Goal: Contribute content: Contribute content

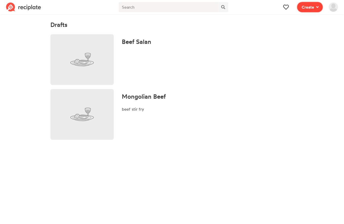
click at [317, 6] on icon at bounding box center [317, 7] width 3 height 4
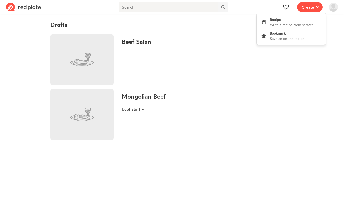
click at [336, 8] on img at bounding box center [333, 7] width 9 height 9
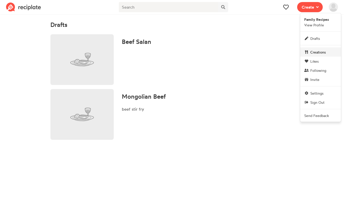
click at [330, 54] on link "Creations" at bounding box center [320, 51] width 41 height 9
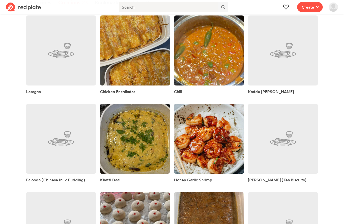
scroll to position [27, 0]
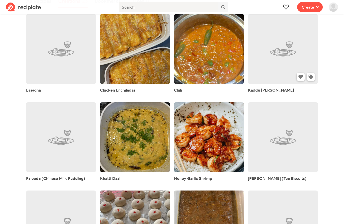
click at [277, 55] on link at bounding box center [283, 49] width 70 height 70
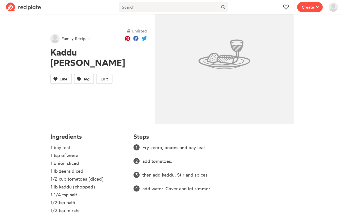
scroll to position [40, 0]
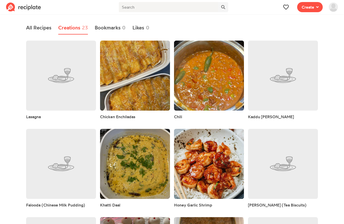
click at [311, 0] on span "Create" at bounding box center [310, 7] width 32 height 14
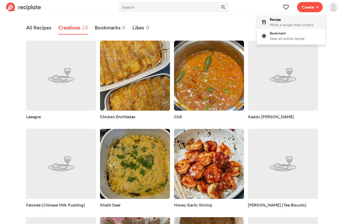
click at [294, 21] on div "Recipe Write a recipe from scratch" at bounding box center [292, 22] width 44 height 11
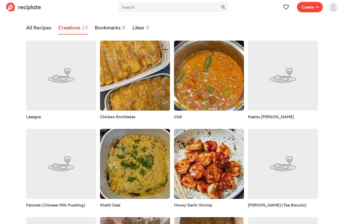
click at [307, 5] on span "Create" at bounding box center [308, 7] width 12 height 6
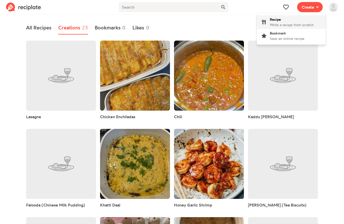
click at [292, 26] on span "Write a recipe from scratch" at bounding box center [292, 25] width 44 height 4
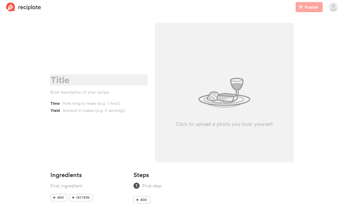
click at [56, 82] on div at bounding box center [97, 80] width 95 height 10
click at [66, 110] on div at bounding box center [100, 110] width 75 height 6
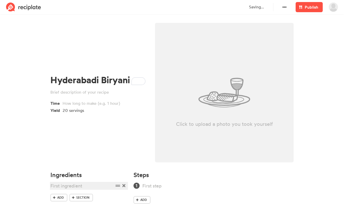
click at [72, 186] on div at bounding box center [81, 185] width 63 height 7
click at [81, 194] on link "Section" at bounding box center [81, 198] width 24 height 8
drag, startPoint x: 117, startPoint y: 197, endPoint x: 116, endPoint y: 183, distance: 13.5
click at [116, 183] on ul "Chicken marinade" at bounding box center [88, 193] width 77 height 22
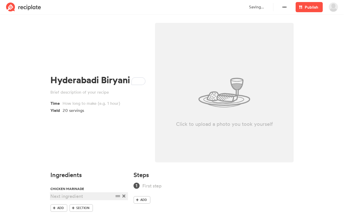
click at [77, 198] on div at bounding box center [81, 196] width 63 height 7
click at [82, 210] on span "Section" at bounding box center [82, 207] width 13 height 5
click at [123, 207] on icon at bounding box center [123, 206] width 3 height 3
drag, startPoint x: 118, startPoint y: 196, endPoint x: 117, endPoint y: 183, distance: 13.0
click at [117, 183] on ul "Chicken marinade" at bounding box center [88, 193] width 77 height 22
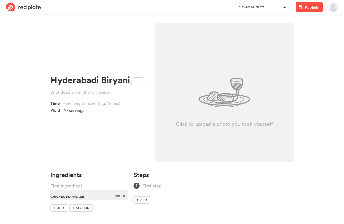
click at [94, 197] on div "Chicken marinade" at bounding box center [81, 196] width 63 height 7
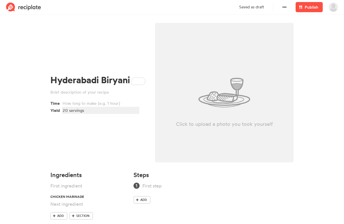
click at [92, 113] on div "20 servings" at bounding box center [100, 110] width 75 height 6
click at [32, 160] on section "Hyderabadi Biryani Time Yield 15-20 servings (6 cups of rice) Click to upload a…" at bounding box center [172, 126] width 344 height 220
click at [69, 110] on div "15-20 servings (6 cups of rice)" at bounding box center [100, 110] width 75 height 6
click at [59, 186] on div at bounding box center [81, 185] width 63 height 7
click at [61, 206] on div at bounding box center [81, 203] width 63 height 7
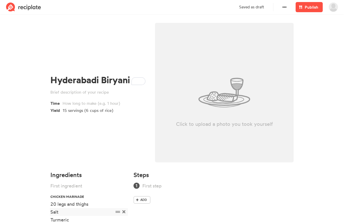
scroll to position [36, 0]
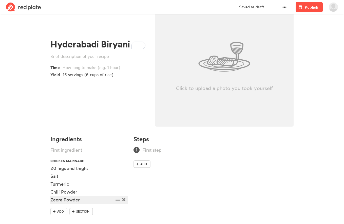
click at [60, 201] on div "Zeera Powder" at bounding box center [81, 199] width 63 height 7
click at [102, 206] on ul "Chicken marinade 20 legs and thighs Salt Turmeric Chili Powder Gharam Masala Po…" at bounding box center [88, 176] width 77 height 61
click at [103, 201] on div "Gharam Masala Powder" at bounding box center [81, 199] width 63 height 7
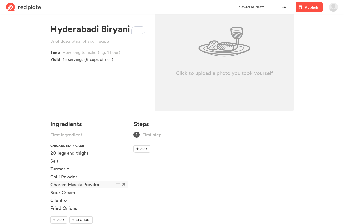
scroll to position [64, 0]
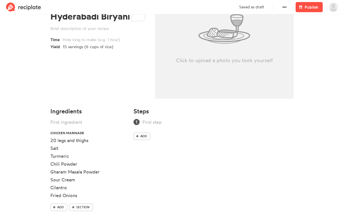
click at [50, 180] on div "Ingredients Chicken marinade 20 legs and thighs Salt Turmeric Chili Powder Ghar…" at bounding box center [88, 164] width 83 height 119
click at [51, 180] on div "Sour Cream" at bounding box center [81, 179] width 63 height 7
click at [51, 187] on div "Cilantro" at bounding box center [81, 187] width 63 height 7
click at [67, 188] on div "1 Cilantro" at bounding box center [81, 187] width 63 height 7
click at [69, 188] on div "1 Cilantro" at bounding box center [81, 187] width 63 height 7
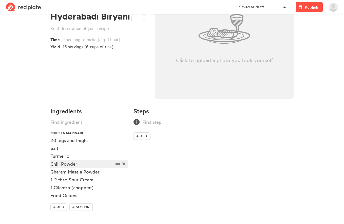
click at [79, 163] on div "Chili Powder" at bounding box center [81, 163] width 63 height 7
click at [51, 164] on div "Chili Powder" at bounding box center [81, 163] width 63 height 7
click at [52, 158] on div "Turmeric" at bounding box center [81, 155] width 63 height 7
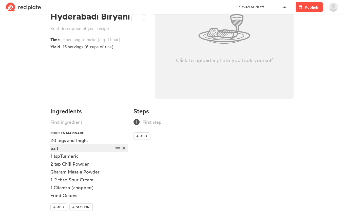
click at [52, 151] on div "Salt" at bounding box center [81, 148] width 63 height 7
click at [59, 149] on div "3 tsp Salt" at bounding box center [81, 148] width 63 height 7
drag, startPoint x: 61, startPoint y: 148, endPoint x: 46, endPoint y: 147, distance: 14.7
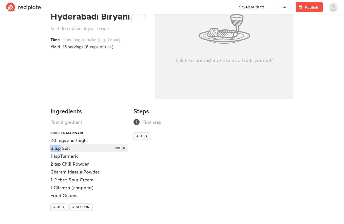
click at [46, 147] on section "Hyderabadi Biryani Time Yield 15 servings (6 cups of rice) Click to upload a ph…" at bounding box center [172, 89] width 344 height 275
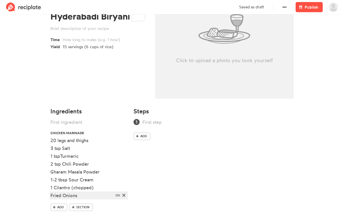
click at [88, 194] on div "Fried Onions" at bounding box center [81, 195] width 63 height 7
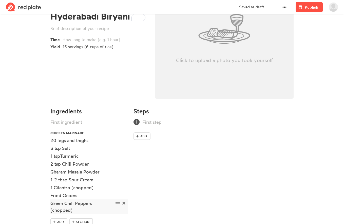
click at [51, 204] on div "Green Chili Peppers (chopped)" at bounding box center [81, 207] width 63 height 14
click at [82, 220] on span "Section" at bounding box center [82, 221] width 13 height 5
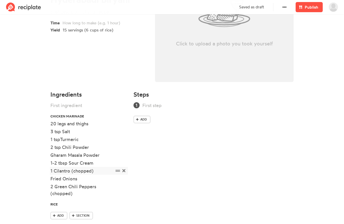
scroll to position [92, 0]
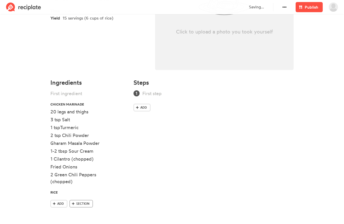
click at [80, 203] on span "Section" at bounding box center [82, 203] width 13 height 5
click at [123, 203] on icon at bounding box center [123, 201] width 3 height 3
click at [66, 205] on link "Add" at bounding box center [58, 204] width 17 height 8
click at [63, 208] on div "3/4" at bounding box center [81, 207] width 63 height 7
click at [72, 208] on div "3/4 tbsp" at bounding box center [81, 207] width 63 height 7
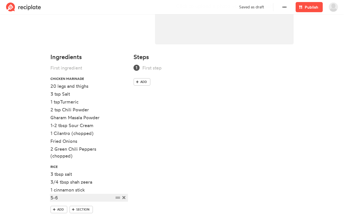
scroll to position [124, 0]
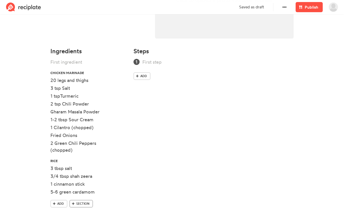
click at [82, 204] on span "Section" at bounding box center [82, 203] width 13 height 5
click at [62, 215] on span "Add" at bounding box center [60, 213] width 7 height 5
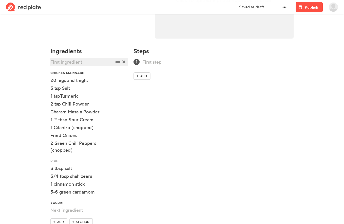
click at [62, 63] on div at bounding box center [81, 62] width 63 height 7
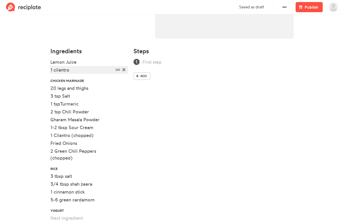
click at [58, 70] on div "1 cilantro" at bounding box center [81, 69] width 63 height 7
click at [56, 128] on div "1-2 tbsp Sour Cream" at bounding box center [81, 127] width 63 height 7
click at [50, 143] on div "Ingredients Lemon Juice 1 cilantro Chicken marinade 20 legs and thighs 3 tsp Sa…" at bounding box center [88, 145] width 83 height 201
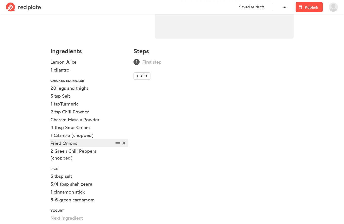
click at [51, 143] on div "Fried Onions" at bounding box center [81, 143] width 63 height 7
click at [91, 143] on div "1 cup Fried Onions" at bounding box center [81, 143] width 63 height 7
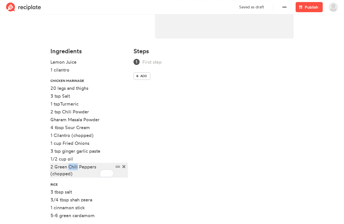
drag, startPoint x: 77, startPoint y: 166, endPoint x: 68, endPoint y: 167, distance: 9.0
click at [68, 167] on div "2 Green Chili Peppers (chopped)" at bounding box center [81, 170] width 63 height 14
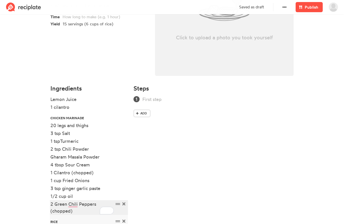
scroll to position [85, 0]
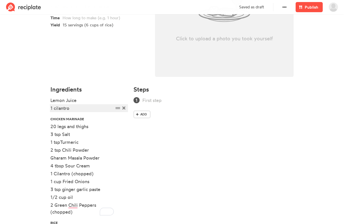
click at [72, 110] on div "1 cilantro" at bounding box center [81, 108] width 63 height 7
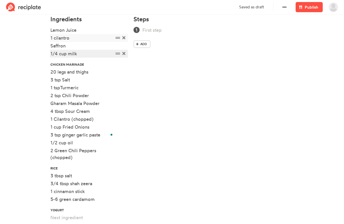
scroll to position [181, 0]
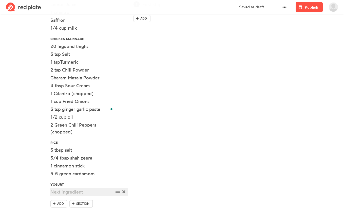
click at [75, 193] on div at bounding box center [81, 191] width 63 height 7
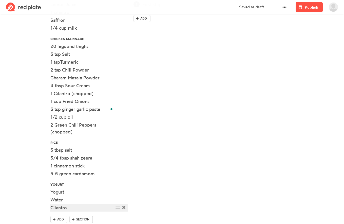
click at [74, 209] on div "Cilantro" at bounding box center [81, 207] width 63 height 7
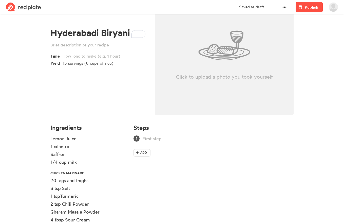
scroll to position [0, 0]
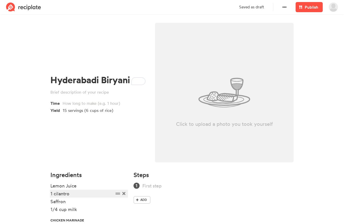
click at [75, 193] on div "1 cilantro" at bounding box center [81, 193] width 63 height 7
click at [55, 196] on div "1 cilantro" at bounding box center [81, 193] width 63 height 7
click at [73, 195] on div "1 Cilantro" at bounding box center [81, 193] width 63 height 7
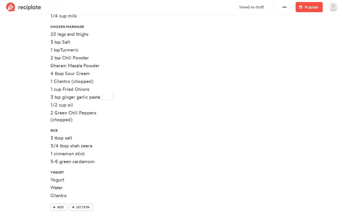
scroll to position [200, 0]
click at [70, 195] on div "Cilantro" at bounding box center [81, 194] width 63 height 7
click at [50, 203] on div "Cucumber" at bounding box center [81, 202] width 63 height 7
click at [75, 203] on div "Cucumber" at bounding box center [81, 202] width 63 height 7
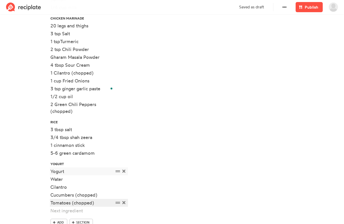
scroll to position [214, 0]
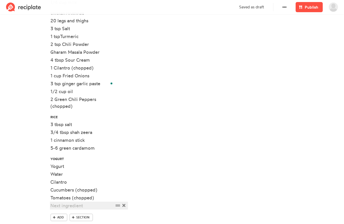
click at [66, 205] on div at bounding box center [81, 205] width 63 height 7
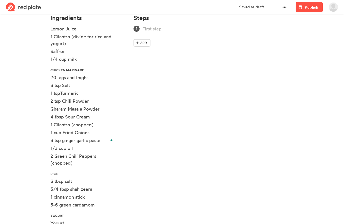
scroll to position [150, 0]
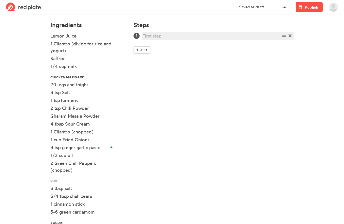
click at [173, 39] on div at bounding box center [211, 35] width 138 height 7
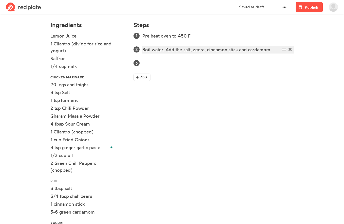
click at [143, 49] on div "Boil water. Add the salt, zeera, cinnamon stick and cardamom" at bounding box center [211, 49] width 138 height 7
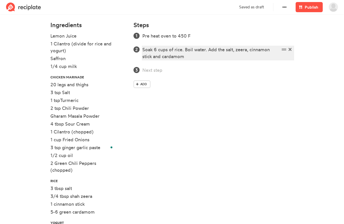
click at [205, 50] on div "Soak 6 cups of rice. Boil water. Add the salt, zeera, cinnamon stick and cardam…" at bounding box center [211, 53] width 138 height 14
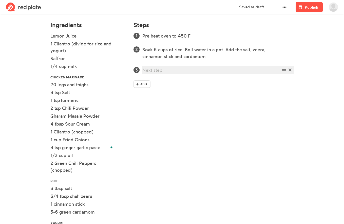
click at [176, 67] on div at bounding box center [211, 70] width 138 height 7
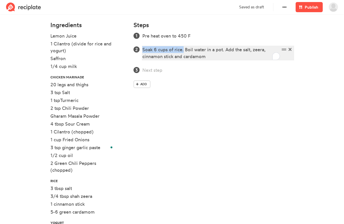
drag, startPoint x: 184, startPoint y: 50, endPoint x: 139, endPoint y: 50, distance: 44.3
click at [142, 50] on li "Soak 6 cups of rice. Boil water in a pot. Add the salt, zeera, cinnamon stick a…" at bounding box center [217, 53] width 151 height 14
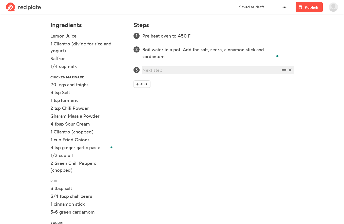
click at [148, 70] on div at bounding box center [211, 70] width 138 height 7
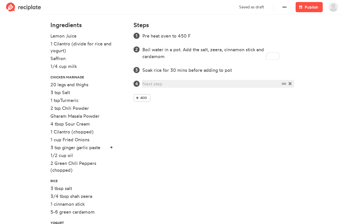
click at [152, 82] on div at bounding box center [211, 83] width 138 height 7
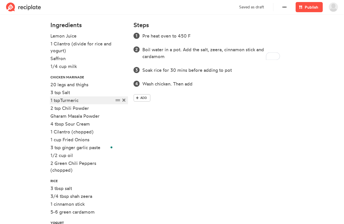
click at [61, 100] on div "1 tspTurmeric" at bounding box center [81, 100] width 63 height 7
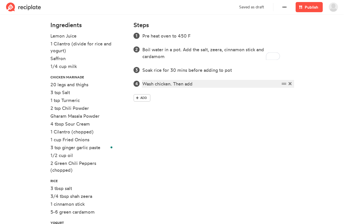
click at [199, 85] on div "Wash chicken. Then add" at bounding box center [211, 83] width 138 height 7
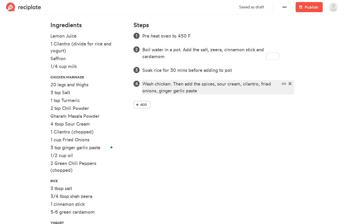
click at [160, 90] on div "Wash chicken. Then add the spices, sour cream, cilantro, fried onions, ginger g…" at bounding box center [211, 87] width 138 height 14
click at [222, 90] on div "Wash chicken. Then add the spices, sour cream, cilantro, fried onions, chilis, …" at bounding box center [211, 87] width 138 height 14
click at [218, 92] on div "Wash chicken. Then add the spices, sour cream, cilantro, fried onions, chilis, …" at bounding box center [211, 87] width 138 height 14
click at [230, 92] on div "Wash chicken. Then add the spices, sour cream, cilantro, fried onions, chilis, …" at bounding box center [211, 87] width 138 height 14
click at [228, 92] on div "Wash chicken. Then add the spices, sour cream, cilantro, fried onions, chilis, …" at bounding box center [211, 87] width 138 height 14
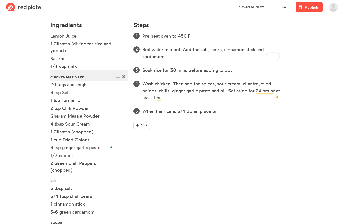
click at [84, 78] on div "Chicken marinade" at bounding box center [81, 76] width 63 height 7
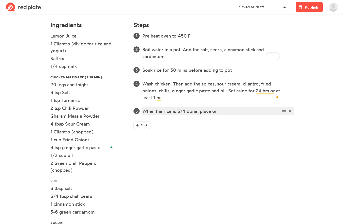
click at [224, 111] on div "When the rice is 3/4 done, place on" at bounding box center [211, 111] width 138 height 7
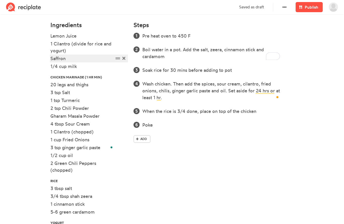
click at [51, 59] on div "Saffron" at bounding box center [81, 58] width 63 height 7
click at [73, 58] on div "Saffron" at bounding box center [81, 58] width 63 height 7
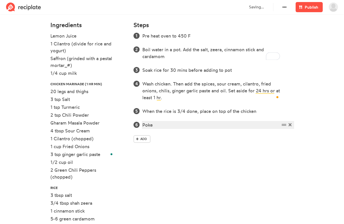
click at [153, 124] on div "Poke" at bounding box center [211, 124] width 138 height 7
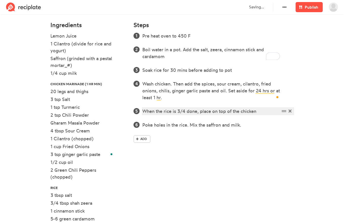
click at [259, 110] on div "When the rice is 3/4 done, place on top of the chicken" at bounding box center [211, 111] width 138 height 7
click at [241, 111] on div "When the rice is 3/4 done, place on top of the chicken." at bounding box center [211, 111] width 138 height 7
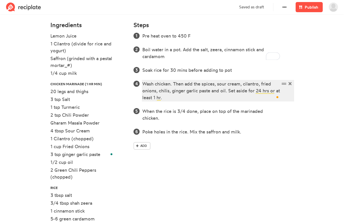
click at [174, 84] on div "Wash chicken. Then add the spices, sour cream, cilantro, fried onions, chilis, …" at bounding box center [211, 90] width 138 height 21
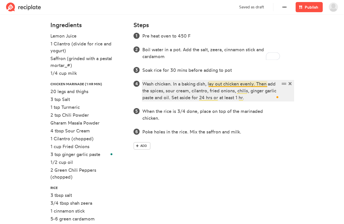
click at [228, 83] on div "Wash chicken. In a baking dish, lay out chicken evenly. Then add the spices, so…" at bounding box center [211, 90] width 138 height 21
click at [237, 84] on div "Wash chicken. In a baking dish, lay out chicken evenly. Then add the spices, so…" at bounding box center [211, 90] width 138 height 21
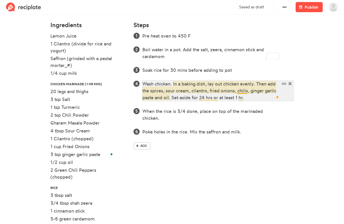
click at [240, 92] on div "Wash chicken. In a baking dish, lay out chicken evenly. Then add the spices, so…" at bounding box center [211, 90] width 138 height 21
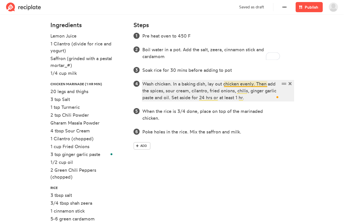
click at [224, 84] on div "Wash chicken. In a baking dish, lay out chicken evenly. Then add the spices, so…" at bounding box center [211, 90] width 138 height 21
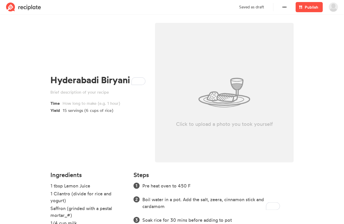
scroll to position [150, 0]
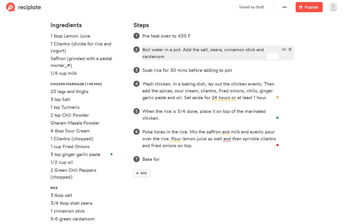
click at [168, 56] on div "Boil water in a pot. Add the salt, zeera, cinnamon stick and cardamom" at bounding box center [211, 53] width 138 height 14
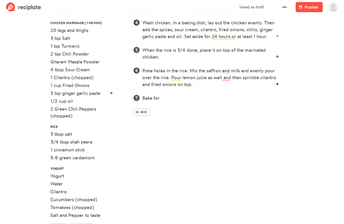
scroll to position [210, 0]
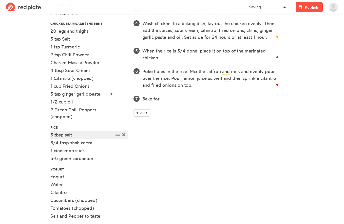
click at [51, 136] on div "3 tbsp salt" at bounding box center [81, 134] width 63 height 7
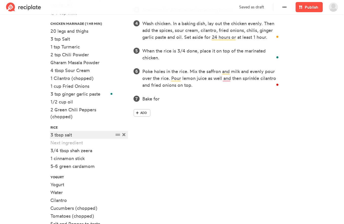
click at [51, 136] on div "3 tbsp salt" at bounding box center [81, 134] width 63 height 7
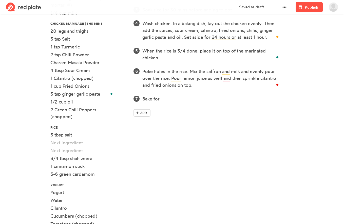
click at [128, 143] on div "Ingredients 1 tbsp Lemon Juice 1 Cilantro (divide for rice and yogurt) Saffron …" at bounding box center [88, 108] width 83 height 301
click at [123, 142] on icon at bounding box center [123, 142] width 3 height 5
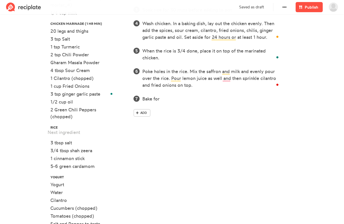
drag, startPoint x: 118, startPoint y: 142, endPoint x: 115, endPoint y: 130, distance: 12.4
click at [115, 130] on ul "1 tbsp Lemon Juice 1 Cilantro (divide for rice and yogurt) Saffron (grinded wit…" at bounding box center [88, 101] width 77 height 259
click at [82, 136] on div at bounding box center [81, 134] width 63 height 7
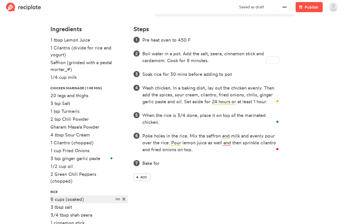
scroll to position [139, 0]
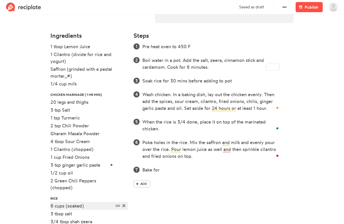
click at [84, 207] on div "6 cups (soaked)" at bounding box center [81, 205] width 63 height 7
click at [290, 81] on icon at bounding box center [289, 80] width 3 height 3
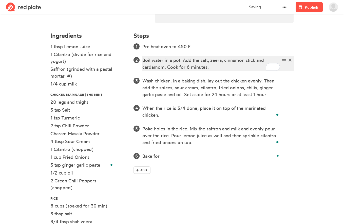
click at [224, 69] on div "Boil water in a pot. Add the salt, zeera, cinnamon stick and cardamom. Cook for…" at bounding box center [211, 64] width 138 height 14
click at [169, 68] on div "Boil water in a pot. Add the salt, zeera, cinnamon stick and cardamom. Cook for…" at bounding box center [211, 64] width 138 height 14
click at [214, 67] on div "Boil water in a pot. Add the salt, zeera, cinnamon stick and cardamom. Add rice…" at bounding box center [211, 64] width 138 height 14
click at [254, 69] on div "Boil water in a pot. Add the salt, zeera, cinnamon stick and cardamom. Add rice…" at bounding box center [211, 64] width 138 height 14
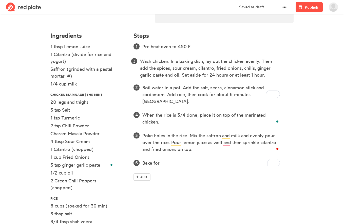
drag, startPoint x: 284, startPoint y: 81, endPoint x: 281, endPoint y: 58, distance: 22.5
click at [281, 58] on ol "Pre heat oven to 450 F Boil water in a pot. Add the salt, zeera, cinnamon stick…" at bounding box center [213, 104] width 160 height 123
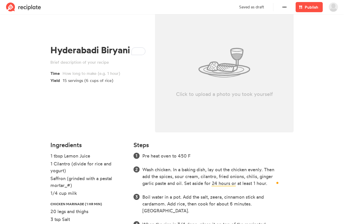
scroll to position [29, 0]
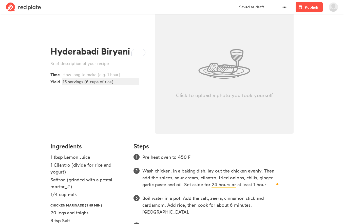
click at [88, 82] on div "15 servings (6 cups of rice)" at bounding box center [100, 82] width 75 height 6
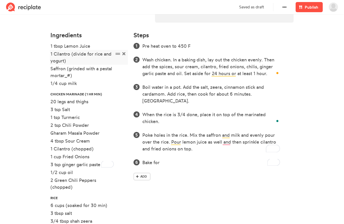
scroll to position [141, 0]
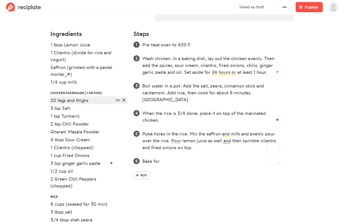
click at [56, 100] on div "20 legs and thighs" at bounding box center [81, 100] width 63 height 7
click at [88, 119] on div "1 tsp Turmeric" at bounding box center [81, 115] width 63 height 7
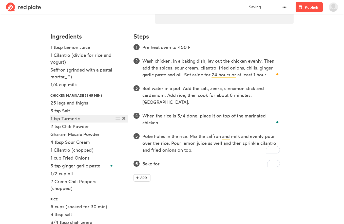
scroll to position [139, 0]
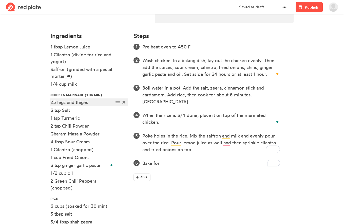
click at [54, 104] on div "25 legs and thighs" at bounding box center [81, 102] width 63 height 7
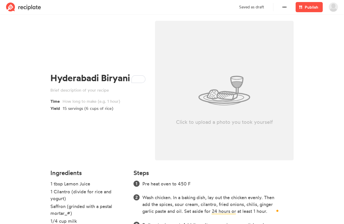
scroll to position [0, 0]
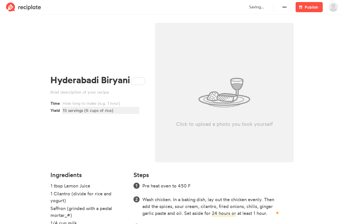
click at [66, 111] on div "15 servings (6 cups of rice)" at bounding box center [100, 110] width 75 height 6
click at [93, 113] on div "10-15 servings (6 cups of rice)" at bounding box center [100, 110] width 75 height 6
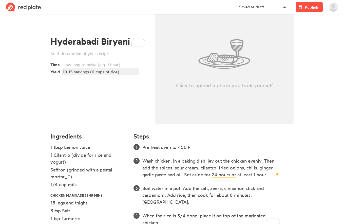
scroll to position [38, 0]
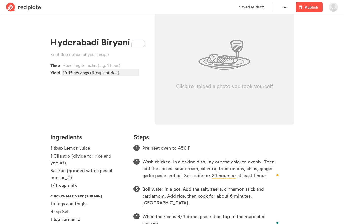
click at [73, 73] on div "10-15 servings (6 cups of rice)" at bounding box center [100, 72] width 75 height 6
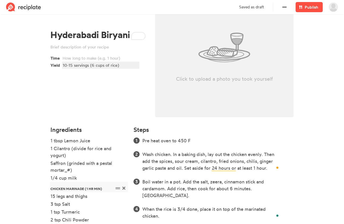
scroll to position [0, 0]
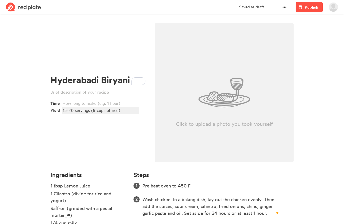
click at [96, 110] on div "15-20 servings (6 cups of rice)" at bounding box center [100, 110] width 75 height 6
click at [94, 111] on div "15-20 servings (4 cups of rice)" at bounding box center [100, 110] width 75 height 6
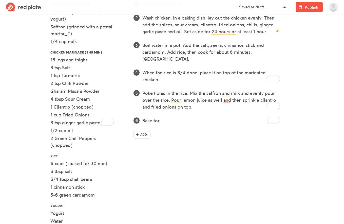
scroll to position [183, 0]
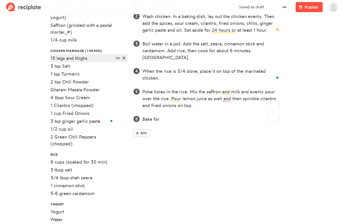
click at [54, 59] on div "15 legs and thighs" at bounding box center [81, 58] width 63 height 7
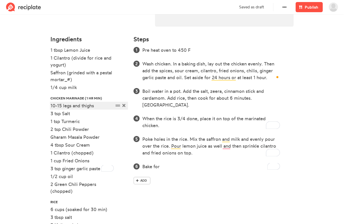
scroll to position [136, 0]
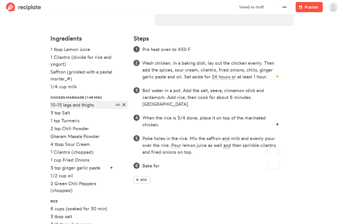
click at [61, 104] on div "10-15 legs and thighs" at bounding box center [81, 104] width 63 height 7
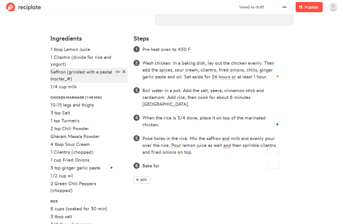
click at [71, 79] on div "Saffron (grinded with a pestal mortar_#)" at bounding box center [81, 75] width 63 height 14
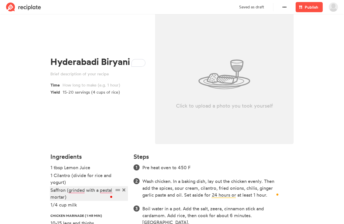
scroll to position [0, 0]
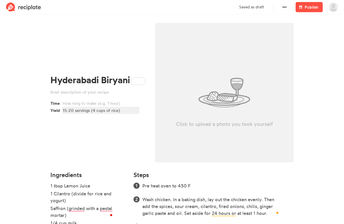
click at [74, 111] on div "15-20 servings (4 cups of rice)" at bounding box center [100, 110] width 75 height 6
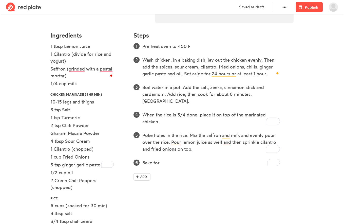
scroll to position [140, 0]
click at [60, 118] on div "1 tsp Turmeric" at bounding box center [81, 117] width 63 height 7
click at [51, 118] on div "1 tsp Turmeric" at bounding box center [81, 117] width 63 height 7
click at [97, 128] on div "2 tsp Chili Powder" at bounding box center [81, 125] width 63 height 7
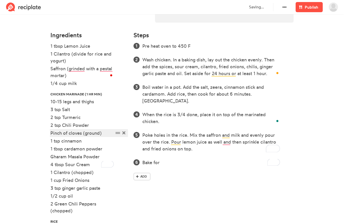
click at [105, 133] on div "Pinch of cloves (ground)" at bounding box center [81, 132] width 63 height 7
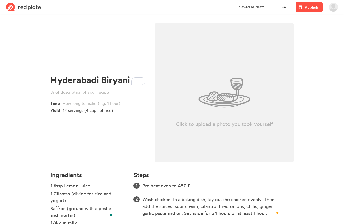
scroll to position [140, 0]
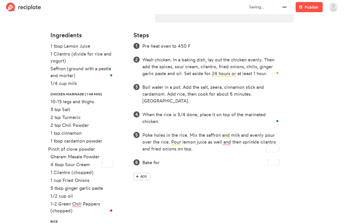
drag, startPoint x: 119, startPoint y: 132, endPoint x: 117, endPoint y: 148, distance: 16.6
click at [117, 148] on ul "1 tbsp Lemon Juice 1 Cilantro (divide for rice and yogurt) Saffron (ground with…" at bounding box center [88, 184] width 77 height 283
click at [51, 157] on div "Gharam Masala Powder" at bounding box center [81, 156] width 63 height 7
click at [104, 156] on div "Gharam Masala Powder" at bounding box center [81, 156] width 63 height 7
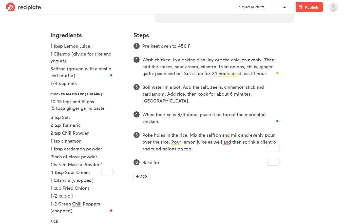
drag, startPoint x: 117, startPoint y: 188, endPoint x: 118, endPoint y: 108, distance: 80.8
click at [118, 108] on ul "1 tbsp Lemon Juice 1 Cilantro (divide for rice and yogurt) Saffron (ground with…" at bounding box center [88, 184] width 77 height 283
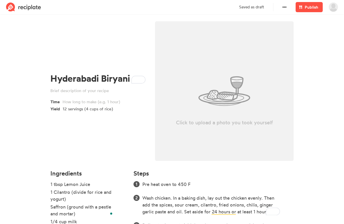
scroll to position [0, 0]
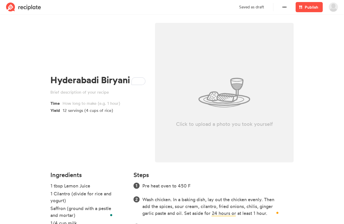
click at [288, 54] on div "Click to upload a photo you took yourself" at bounding box center [224, 92] width 139 height 139
type input "C:\fakepath\WhatsApp Image 2025-08-21 at 18.15.21_4603d6c3.jpg"
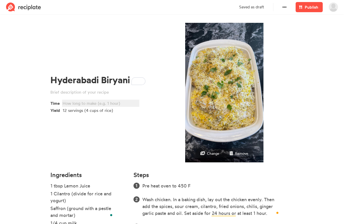
click at [84, 103] on div at bounding box center [100, 103] width 75 height 6
drag, startPoint x: 64, startPoint y: 104, endPoint x: 122, endPoint y: 104, distance: 58.0
click at [122, 104] on div "3 hours minimum" at bounding box center [100, 103] width 75 height 6
click at [63, 102] on div "2 hours" at bounding box center [100, 103] width 75 height 6
click at [99, 103] on div "about 2 hours" at bounding box center [100, 103] width 75 height 6
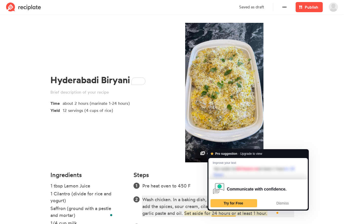
click at [231, 212] on div "Wash chicken. In a baking dish, lay out the chicken evenly. Then add the spices…" at bounding box center [211, 206] width 138 height 21
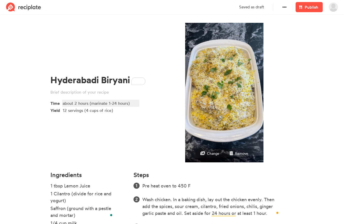
click at [108, 103] on div "about 2 hours (marinate 1-24 hours)" at bounding box center [100, 103] width 75 height 6
drag, startPoint x: 128, startPoint y: 105, endPoint x: 92, endPoint y: 102, distance: 36.5
click at [92, 102] on div "about 2 hours (marinate 1-24 hours)" at bounding box center [100, 103] width 75 height 6
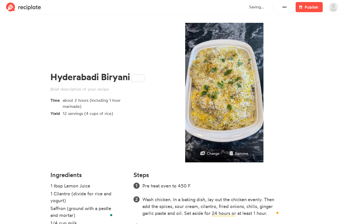
click at [150, 137] on div "Hyderabadi Biryani Time about 2 hours (including 1 hour marinade) Yield 12 serv…" at bounding box center [98, 94] width 105 height 148
drag, startPoint x: 89, startPoint y: 99, endPoint x: 101, endPoint y: 108, distance: 14.4
click at [101, 108] on div "about 2 hours (including 1 hour marinade)" at bounding box center [100, 103] width 75 height 12
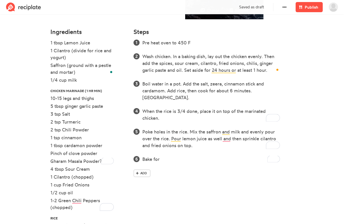
scroll to position [149, 0]
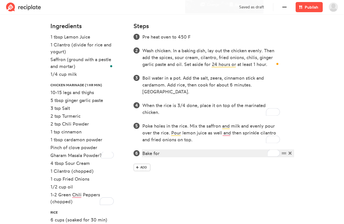
click at [169, 150] on div "Bake for" at bounding box center [211, 153] width 138 height 7
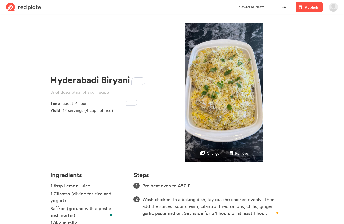
scroll to position [149, 0]
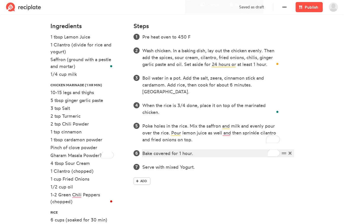
click at [205, 150] on div "Bake covered for 1 hour." at bounding box center [211, 153] width 138 height 7
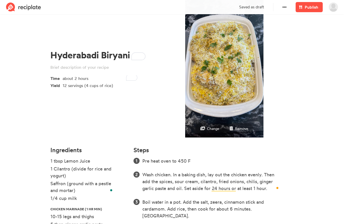
scroll to position [0, 0]
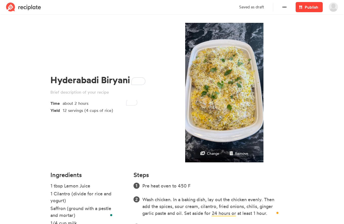
click at [311, 8] on span "Publish" at bounding box center [311, 7] width 13 height 6
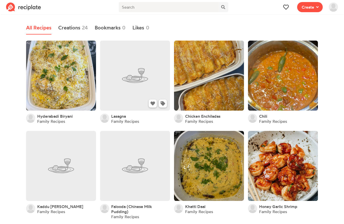
click at [145, 79] on link at bounding box center [135, 76] width 70 height 70
click at [314, 7] on span at bounding box center [316, 7] width 5 height 6
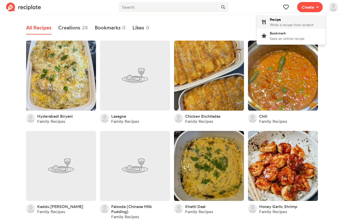
click at [294, 23] on span "Write a recipe from scratch" at bounding box center [292, 25] width 44 height 4
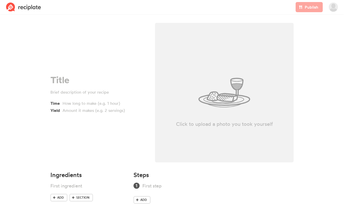
click at [29, 78] on section "Time Yield Click to upload a photo you took yourself Ingredients Add Section St…" at bounding box center [172, 117] width 344 height 202
click at [73, 73] on div "Time Yield" at bounding box center [98, 94] width 105 height 148
click at [70, 76] on div at bounding box center [97, 80] width 95 height 10
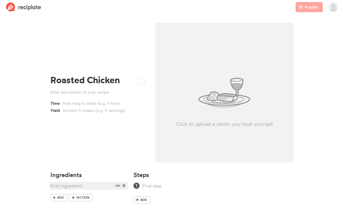
click at [62, 186] on div at bounding box center [81, 185] width 63 height 7
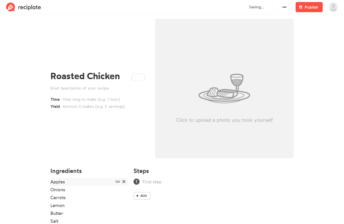
scroll to position [41, 0]
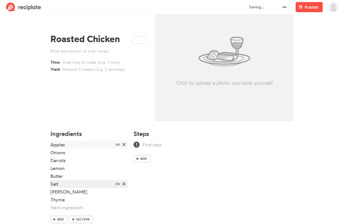
click at [62, 186] on div "Salt" at bounding box center [81, 183] width 63 height 7
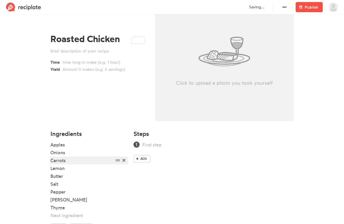
click at [72, 163] on div "Carrots" at bounding box center [81, 160] width 63 height 7
click at [253, 8] on p "Saved as draft" at bounding box center [251, 7] width 25 height 6
click at [288, 8] on button at bounding box center [284, 7] width 10 height 10
click at [283, 7] on icon at bounding box center [284, 7] width 4 height 1
click at [337, 9] on img at bounding box center [333, 7] width 9 height 9
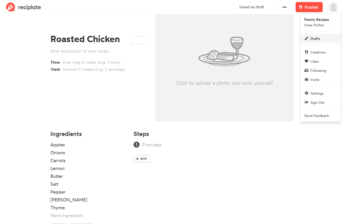
click at [320, 39] on link "Drafts" at bounding box center [320, 38] width 41 height 9
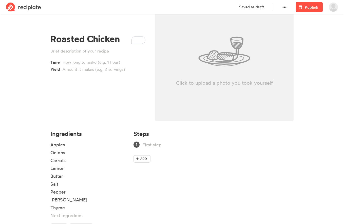
click at [332, 7] on img at bounding box center [333, 7] width 9 height 9
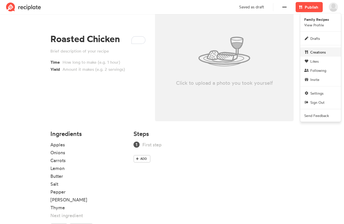
click at [316, 51] on span "Creations" at bounding box center [317, 51] width 15 height 5
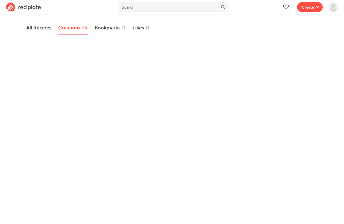
click at [42, 5] on link at bounding box center [23, 7] width 41 height 14
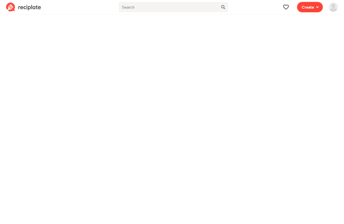
click at [315, 9] on span at bounding box center [316, 7] width 5 height 6
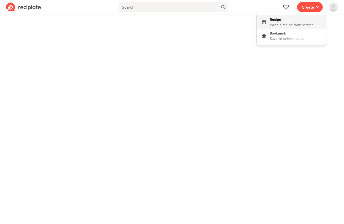
click at [304, 20] on div "Recipe Write a recipe from scratch" at bounding box center [292, 22] width 44 height 11
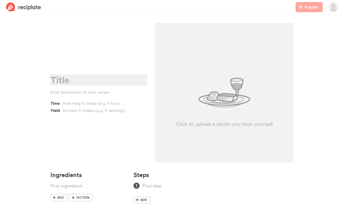
click at [67, 80] on div at bounding box center [97, 80] width 95 height 10
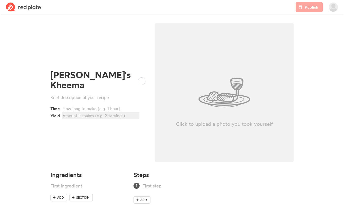
click at [101, 112] on div at bounding box center [100, 115] width 75 height 6
click at [66, 188] on div at bounding box center [81, 185] width 63 height 7
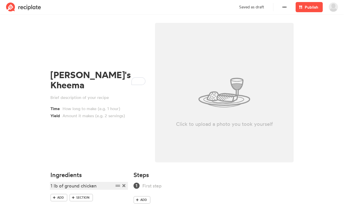
click at [52, 186] on div "1 lb of ground chicken" at bounding box center [81, 185] width 63 height 7
click at [332, 7] on img at bounding box center [333, 7] width 9 height 9
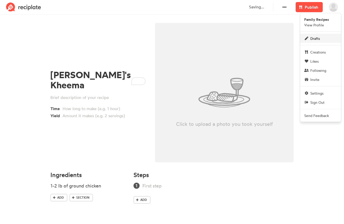
click at [319, 40] on span "Drafts" at bounding box center [315, 38] width 10 height 5
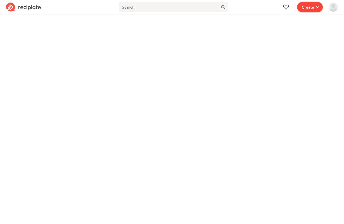
click at [311, 9] on span "Create" at bounding box center [308, 7] width 12 height 6
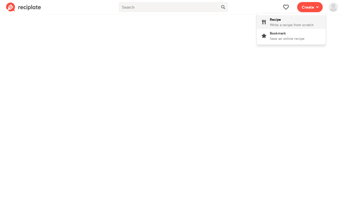
click at [302, 21] on div "Recipe Write a recipe from scratch" at bounding box center [292, 22] width 44 height 11
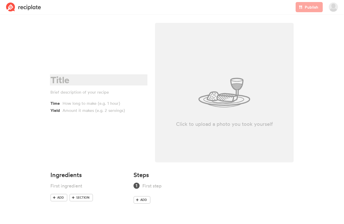
click at [83, 82] on div at bounding box center [97, 80] width 95 height 10
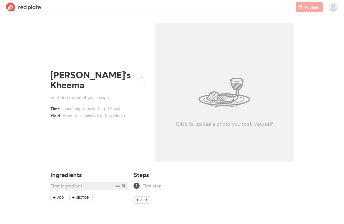
click at [55, 188] on div at bounding box center [81, 185] width 63 height 7
click at [331, 9] on img at bounding box center [333, 7] width 9 height 9
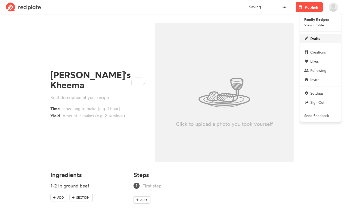
click at [313, 42] on link "Drafts" at bounding box center [320, 38] width 41 height 9
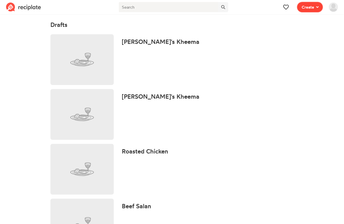
click at [309, 10] on button "Create" at bounding box center [310, 7] width 26 height 10
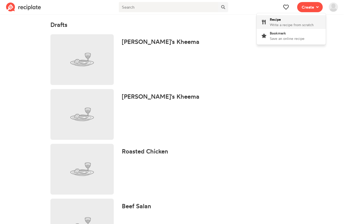
click at [285, 20] on div "Recipe Write a recipe from scratch" at bounding box center [292, 22] width 44 height 11
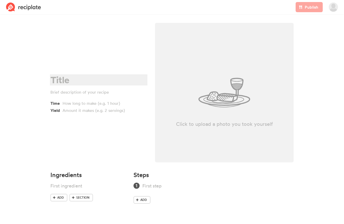
click at [94, 79] on div at bounding box center [97, 80] width 95 height 10
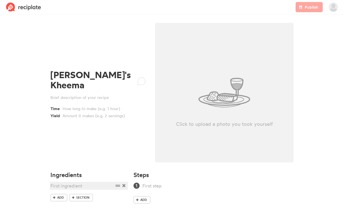
click at [57, 183] on div at bounding box center [81, 185] width 63 height 7
click at [332, 8] on img at bounding box center [333, 7] width 9 height 9
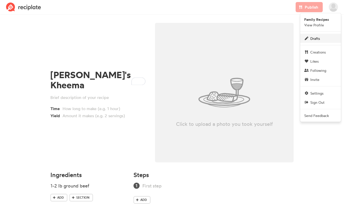
click at [325, 35] on link "Drafts" at bounding box center [320, 38] width 41 height 9
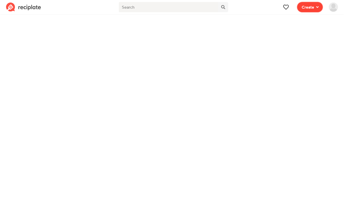
click at [312, 9] on span "Create" at bounding box center [308, 7] width 12 height 6
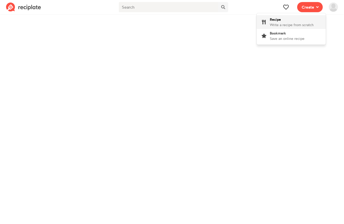
click at [297, 25] on span "Write a recipe from scratch" at bounding box center [292, 25] width 44 height 4
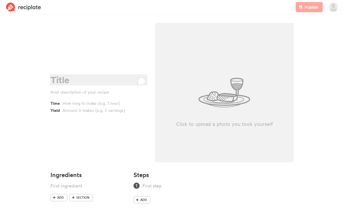
click at [64, 83] on div "To enrich screen reader interactions, please activate Accessibility in Grammarl…" at bounding box center [97, 80] width 95 height 10
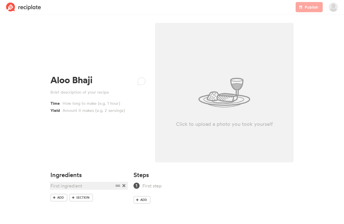
click at [60, 185] on div at bounding box center [81, 185] width 63 height 7
click at [90, 187] on div "4 potatoes cut into slices" at bounding box center [81, 185] width 63 height 7
click at [67, 94] on div at bounding box center [97, 92] width 95 height 6
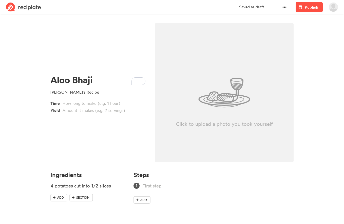
click at [334, 9] on img at bounding box center [333, 7] width 9 height 9
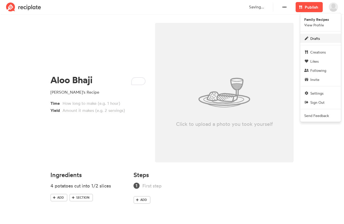
click at [322, 36] on link "Drafts" at bounding box center [320, 38] width 41 height 9
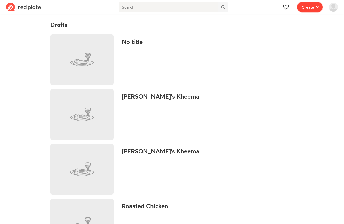
click at [309, 9] on span "Create" at bounding box center [308, 7] width 12 height 6
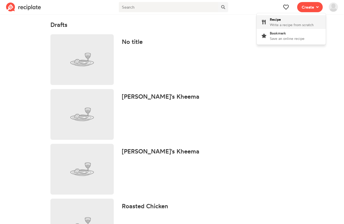
click at [276, 26] on span "Write a recipe from scratch" at bounding box center [292, 25] width 44 height 4
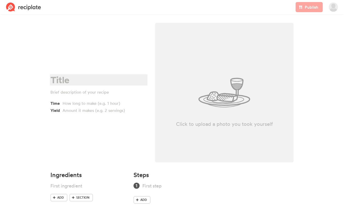
click at [95, 78] on div at bounding box center [97, 80] width 95 height 10
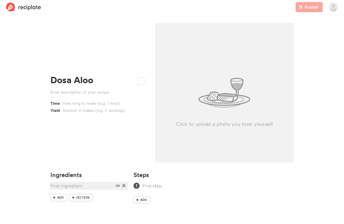
click at [69, 185] on div at bounding box center [81, 185] width 63 height 7
click at [335, 8] on img at bounding box center [333, 7] width 9 height 9
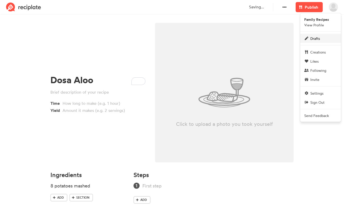
click at [321, 40] on link "Drafts" at bounding box center [320, 38] width 41 height 9
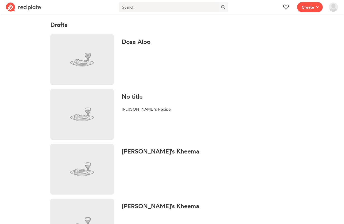
click at [133, 105] on div "No title [PERSON_NAME]'s Recipe" at bounding box center [146, 114] width 57 height 51
click at [134, 103] on div "No title [PERSON_NAME]'s Recipe" at bounding box center [146, 114] width 57 height 51
click at [133, 98] on h4 "No title" at bounding box center [146, 96] width 49 height 7
click at [77, 105] on img at bounding box center [81, 114] width 63 height 51
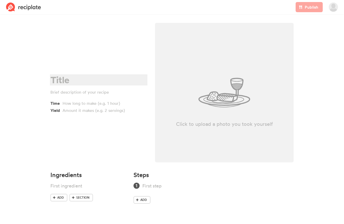
click at [73, 84] on div at bounding box center [97, 80] width 95 height 10
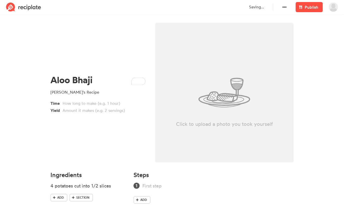
click at [330, 10] on img at bounding box center [333, 7] width 9 height 9
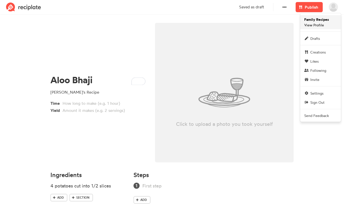
click at [326, 23] on span "Family Recipes View Profile" at bounding box center [316, 22] width 25 height 11
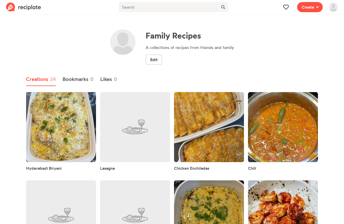
click at [337, 7] on img at bounding box center [333, 7] width 9 height 9
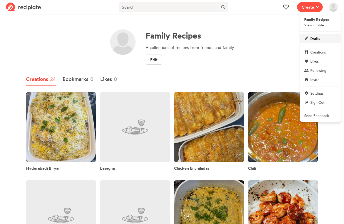
click at [317, 38] on span "Drafts" at bounding box center [315, 38] width 10 height 5
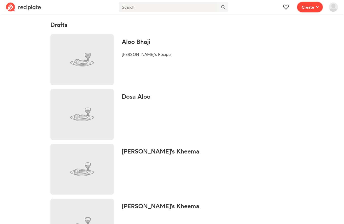
click at [314, 7] on span at bounding box center [316, 7] width 5 height 6
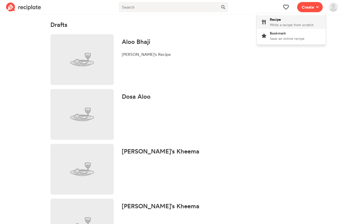
click at [296, 19] on div "Recipe Write a recipe from scratch" at bounding box center [292, 22] width 44 height 11
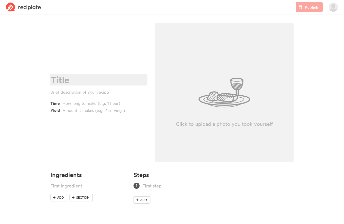
click at [72, 80] on div at bounding box center [97, 80] width 95 height 10
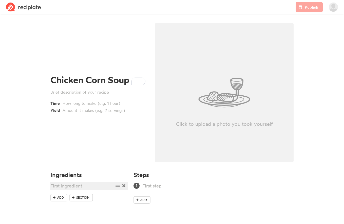
click at [63, 185] on div at bounding box center [81, 185] width 63 height 7
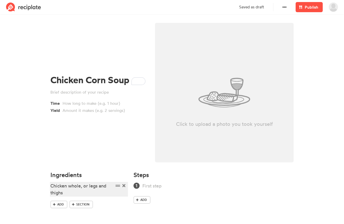
click at [83, 186] on div "Chicken whole, or legs and thighs" at bounding box center [81, 189] width 63 height 14
click at [330, 9] on img at bounding box center [333, 7] width 9 height 9
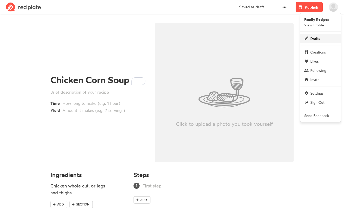
click at [320, 38] on link "Drafts" at bounding box center [320, 38] width 41 height 9
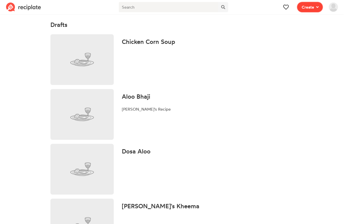
click at [318, 7] on icon at bounding box center [317, 7] width 3 height 2
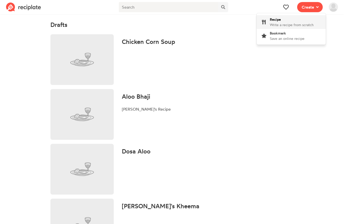
click at [291, 25] on span "Write a recipe from scratch" at bounding box center [292, 25] width 44 height 4
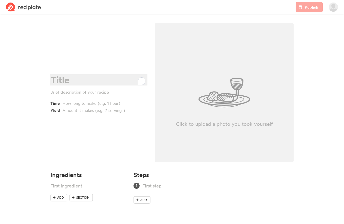
click at [65, 83] on div "To enrich screen reader interactions, please activate Accessibility in Grammarl…" at bounding box center [97, 80] width 95 height 10
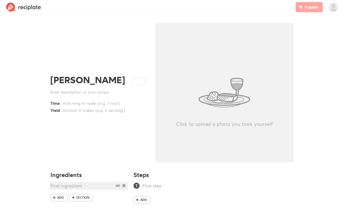
click at [69, 185] on div at bounding box center [81, 185] width 63 height 7
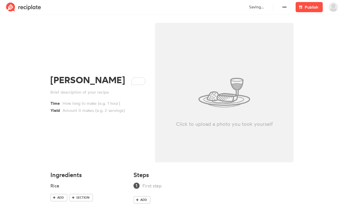
click at [334, 9] on img at bounding box center [333, 7] width 9 height 9
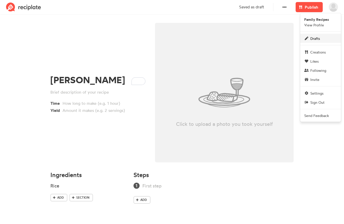
click at [320, 38] on span "Drafts" at bounding box center [315, 38] width 10 height 5
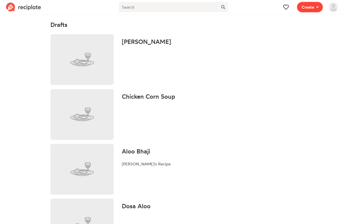
click at [313, 10] on button "Create" at bounding box center [310, 7] width 26 height 10
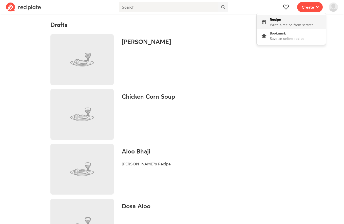
click at [306, 21] on div "Recipe Write a recipe from scratch" at bounding box center [292, 22] width 44 height 11
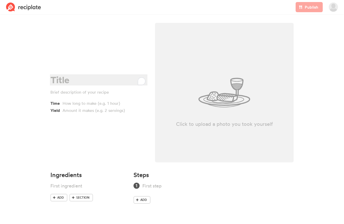
click at [91, 78] on div "To enrich screen reader interactions, please activate Accessibility in Grammarl…" at bounding box center [97, 80] width 95 height 10
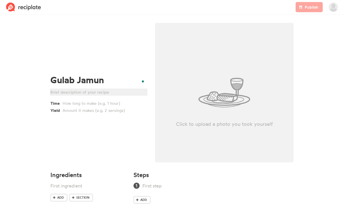
click at [84, 94] on div at bounding box center [97, 92] width 95 height 6
click at [328, 11] on span at bounding box center [333, 7] width 15 height 14
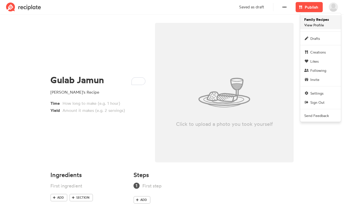
click at [325, 20] on strong "Family Recipes" at bounding box center [316, 19] width 25 height 5
